Goal: Obtain resource: Download file/media

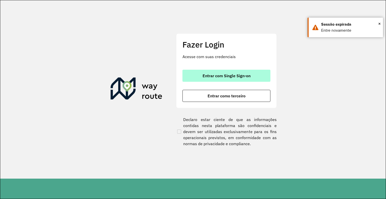
click at [258, 72] on button "Entrar com Single Sign-on" at bounding box center [227, 76] width 88 height 12
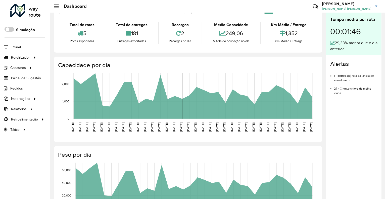
scroll to position [50, 0]
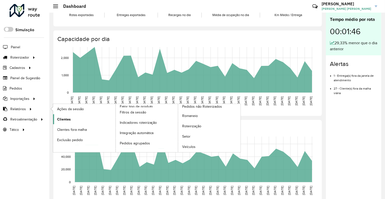
click at [71, 116] on link "Clientes" at bounding box center [84, 119] width 62 height 10
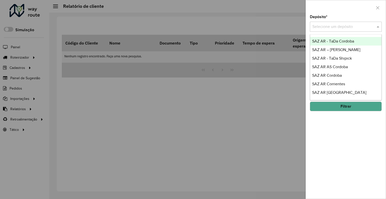
click at [323, 29] on input "text" at bounding box center [341, 27] width 57 height 6
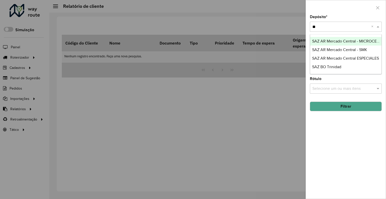
type input "*"
type input "***"
drag, startPoint x: 327, startPoint y: 44, endPoint x: 320, endPoint y: 42, distance: 6.7
click at [322, 41] on div "[PERSON_NAME]" at bounding box center [345, 41] width 71 height 9
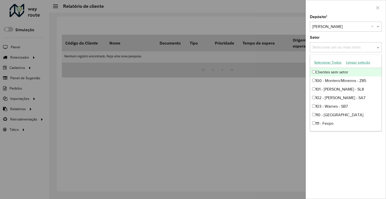
click at [320, 47] on input "text" at bounding box center [343, 48] width 64 height 6
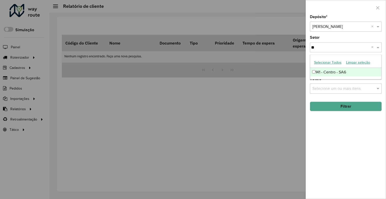
type input "*"
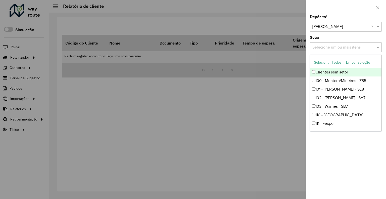
click at [328, 38] on div "Setor Selecione um ou mais itens" at bounding box center [346, 44] width 72 height 17
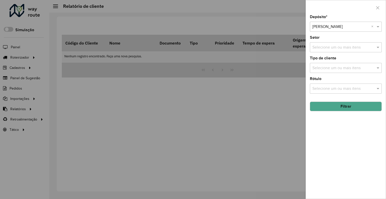
click at [347, 102] on button "Filtrar" at bounding box center [346, 107] width 72 height 10
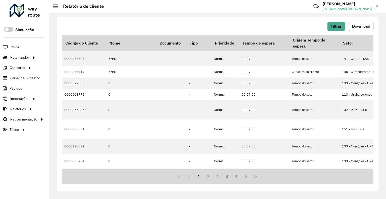
click at [357, 24] on button "Download" at bounding box center [361, 27] width 25 height 10
click at [258, 10] on hb-header "Relatório de cliente Críticas? Dúvidas? Elogios? Sugestões? Entre em contato co…" at bounding box center [217, 6] width 337 height 13
click at [339, 24] on span "Filtrar" at bounding box center [336, 26] width 11 height 4
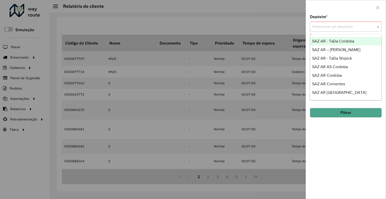
click at [359, 26] on input "text" at bounding box center [341, 27] width 57 height 6
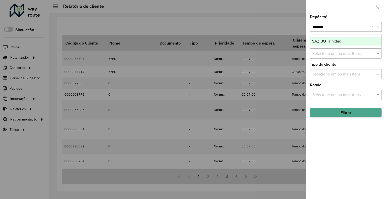
type input "********"
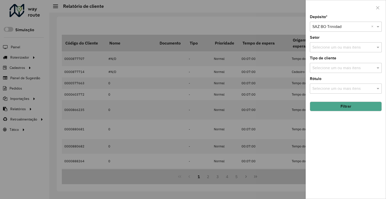
click at [352, 108] on button "Filtrar" at bounding box center [346, 107] width 72 height 10
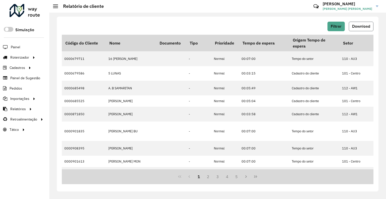
click at [351, 30] on button "Download" at bounding box center [361, 27] width 25 height 10
click at [83, 19] on div "Filtrar Download Código do Cliente Nome Documento Tipo Prioridade Tempo de espe…" at bounding box center [218, 104] width 322 height 175
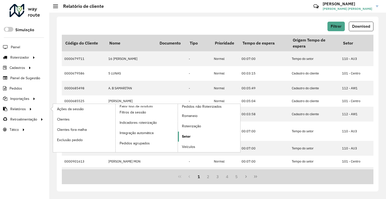
click at [181, 137] on link "Setor" at bounding box center [209, 137] width 62 height 10
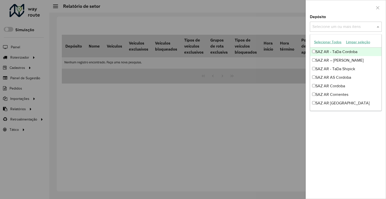
click at [310, 28] on div "Selecione um ou mais itens" at bounding box center [343, 27] width 66 height 6
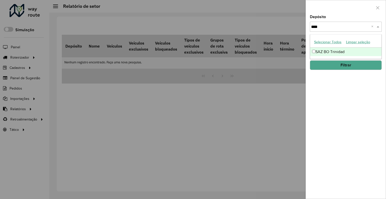
type input "*****"
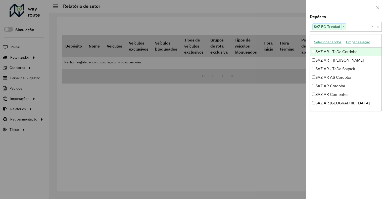
click at [331, 10] on div at bounding box center [346, 7] width 80 height 15
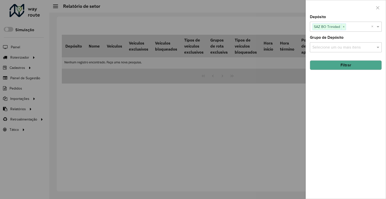
click at [346, 63] on button "Filtrar" at bounding box center [346, 65] width 72 height 10
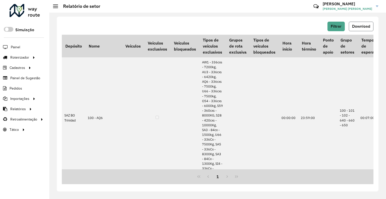
click at [355, 27] on span "Download" at bounding box center [361, 26] width 18 height 4
click at [295, 6] on hb-header "Relatório de setor Críticas? Dúvidas? Elogios? Sugestões? Entre em contato cono…" at bounding box center [217, 6] width 337 height 13
click at [328, 24] on button "Filtrar" at bounding box center [336, 27] width 17 height 10
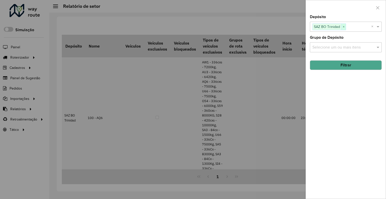
click at [345, 27] on span "×" at bounding box center [343, 27] width 5 height 6
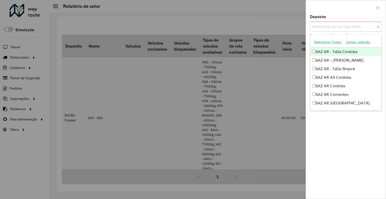
click at [343, 27] on input "text" at bounding box center [343, 27] width 64 height 6
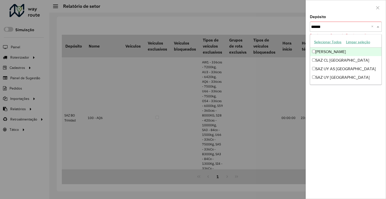
type input "*******"
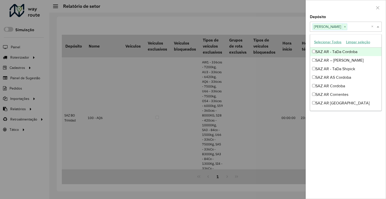
click at [333, 6] on div at bounding box center [346, 7] width 80 height 15
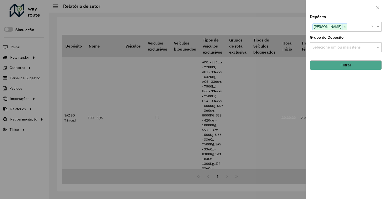
click at [343, 62] on button "Filtrar" at bounding box center [346, 65] width 72 height 10
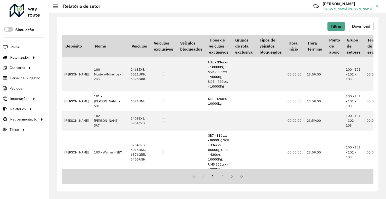
click at [354, 28] on span "Download" at bounding box center [361, 26] width 18 height 4
